Goal: Information Seeking & Learning: Learn about a topic

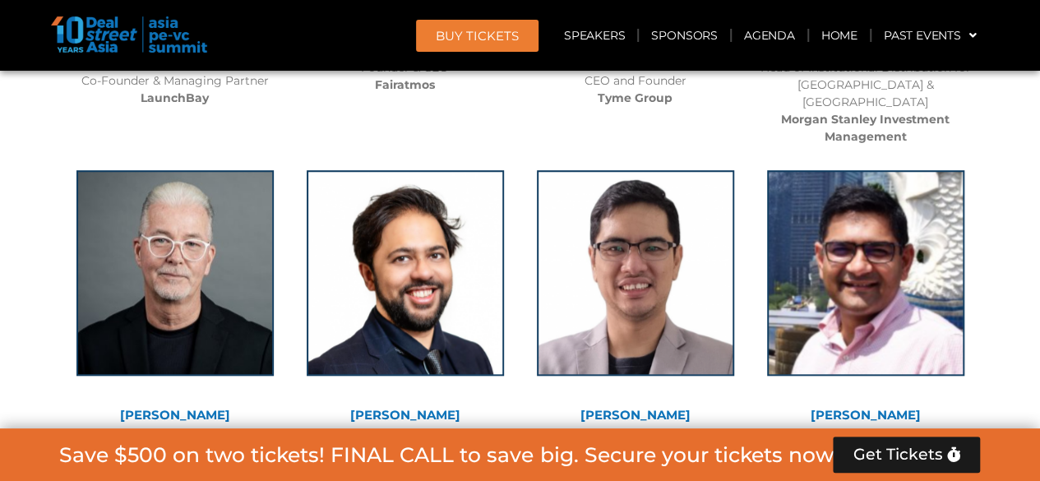
scroll to position [16032, 0]
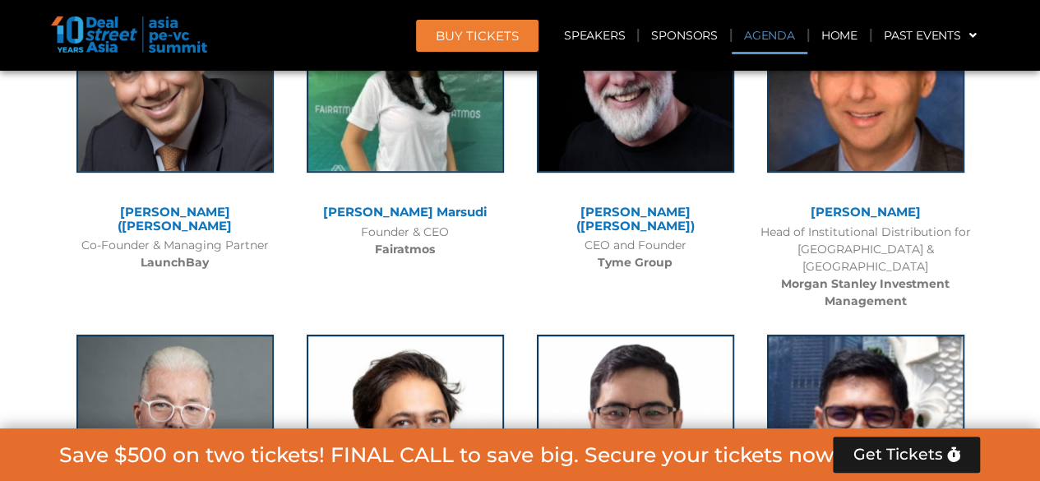
click at [767, 35] on link "Agenda" at bounding box center [770, 35] width 76 height 38
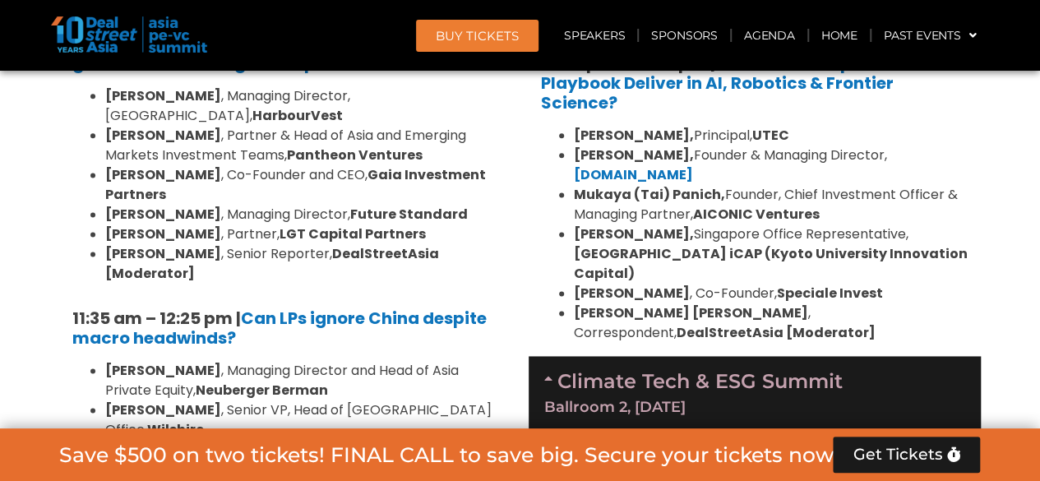
scroll to position [4022, 0]
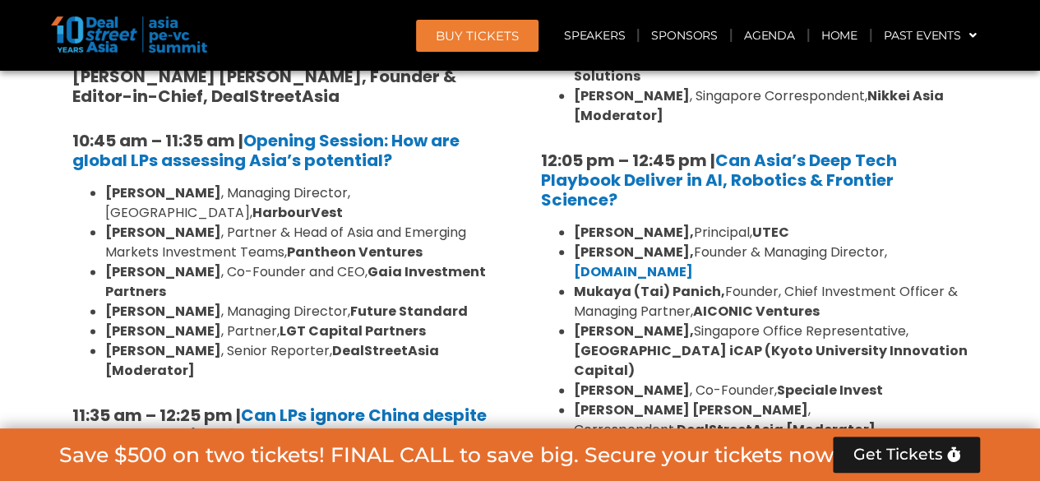
drag, startPoint x: 105, startPoint y: 126, endPoint x: 438, endPoint y: 225, distance: 347.4
copy ul "[PERSON_NAME] , Managing Director and Head of Asia Private Equity, [PERSON_NAME…"
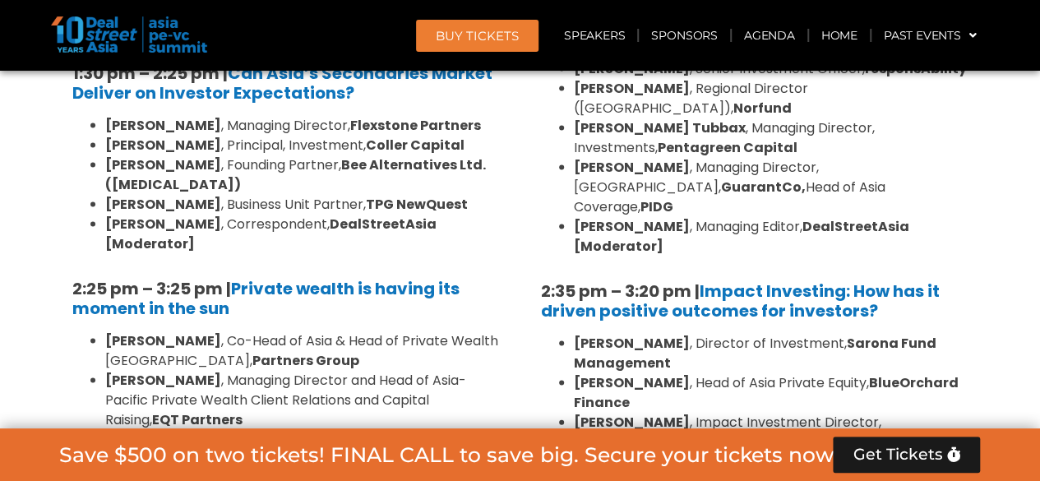
scroll to position [4762, 0]
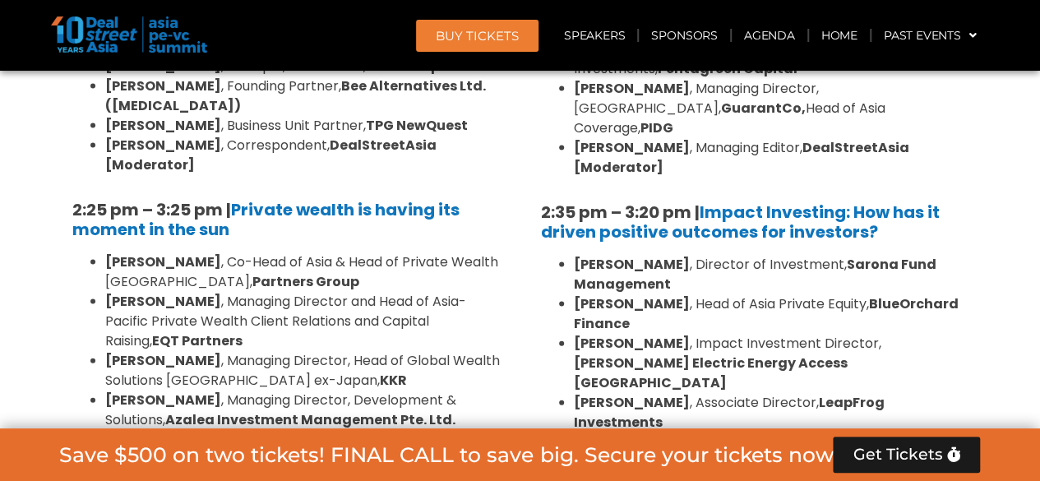
drag, startPoint x: 105, startPoint y: 225, endPoint x: 497, endPoint y: 283, distance: 395.8
copy ul "[PERSON_NAME] , Chief Executive and Managing Partner, Chairman of the Investmen…"
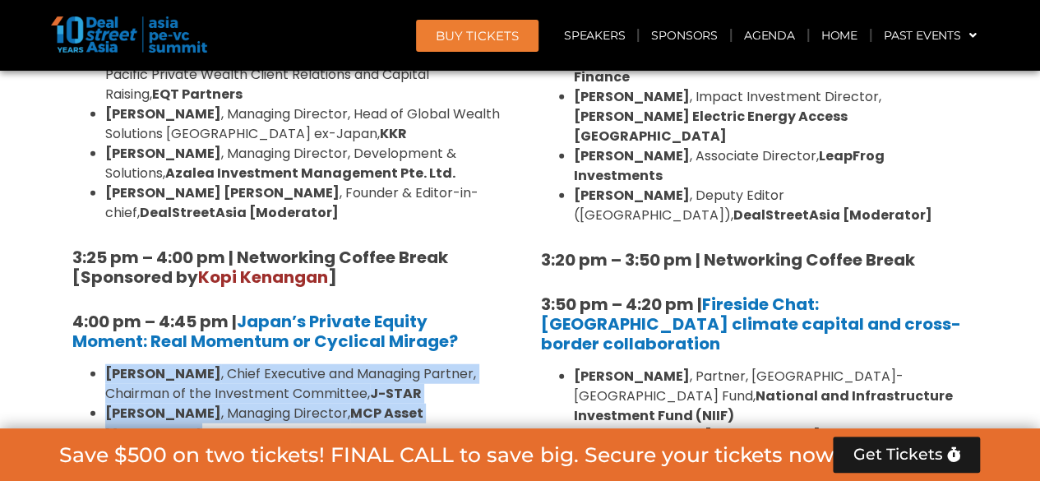
scroll to position [5091, 0]
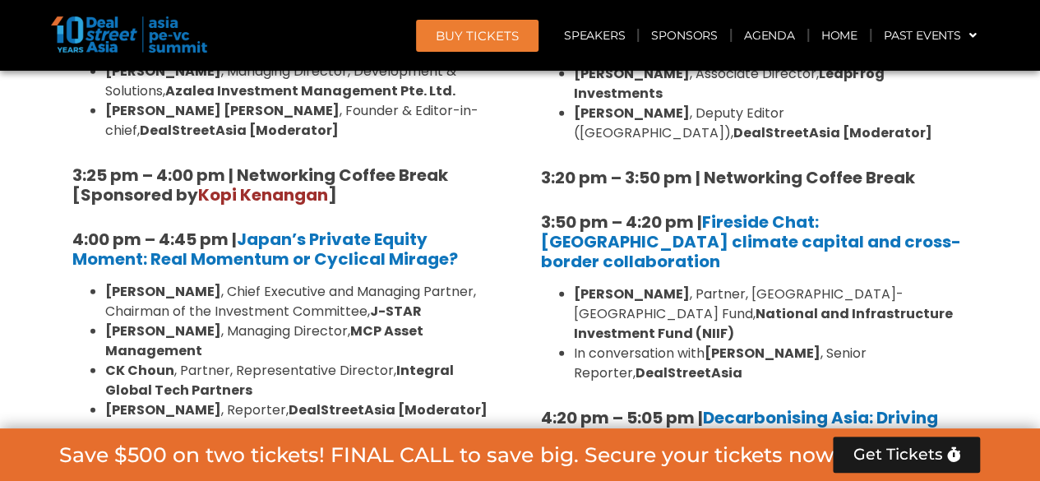
drag, startPoint x: 207, startPoint y: 308, endPoint x: 113, endPoint y: 271, distance: 101.9
